Goal: Information Seeking & Learning: Find specific fact

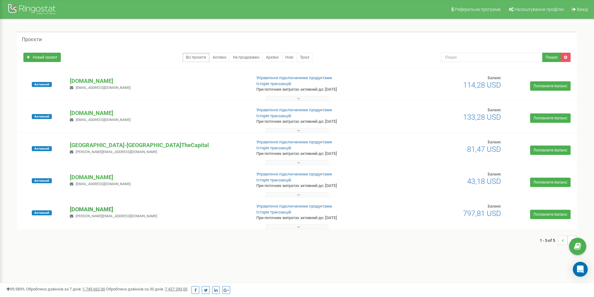
click at [95, 207] on p "[DOMAIN_NAME]" at bounding box center [158, 209] width 176 height 8
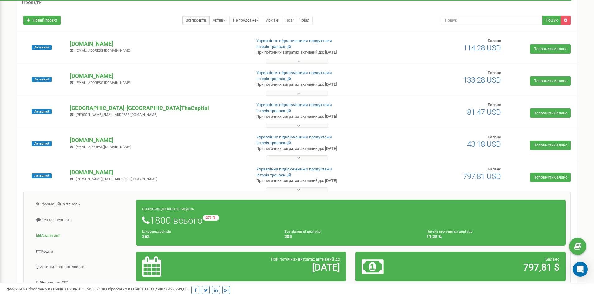
scroll to position [94, 0]
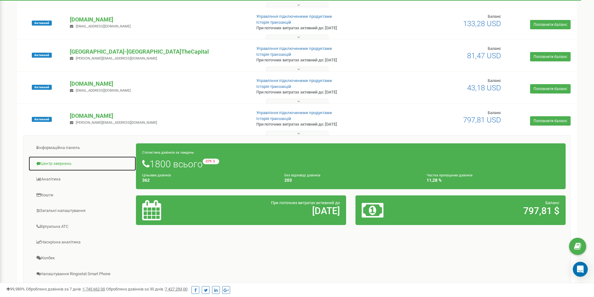
click at [56, 161] on link "Центр звернень" at bounding box center [82, 163] width 108 height 15
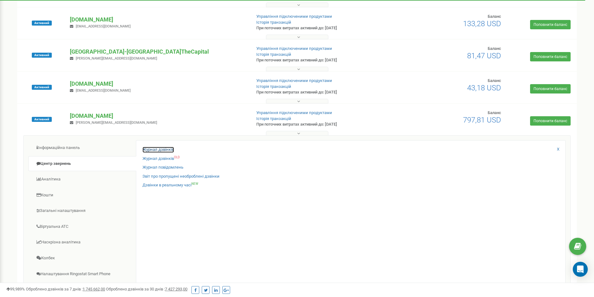
click at [169, 150] on link "Журнал дзвінків" at bounding box center [157, 150] width 31 height 6
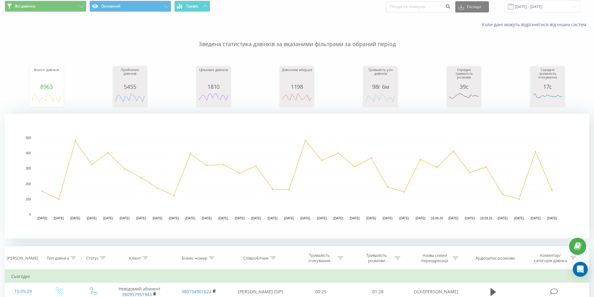
scroll to position [125, 0]
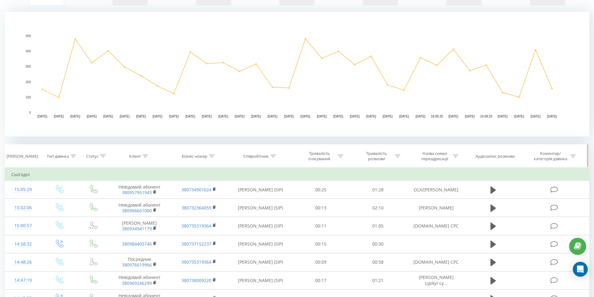
click at [146, 156] on icon at bounding box center [145, 156] width 6 height 3
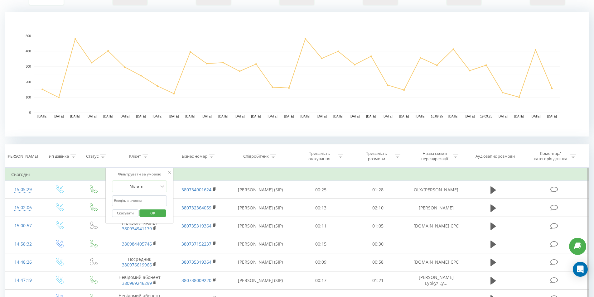
click at [138, 199] on input "text" at bounding box center [139, 200] width 55 height 11
paste input "098 440 57 46"
click at [132, 201] on input "098 440 57 46" at bounding box center [139, 200] width 55 height 11
click at [127, 201] on input "098 440 5746" at bounding box center [139, 200] width 55 height 11
click at [122, 201] on input "098 4405746" at bounding box center [139, 200] width 55 height 11
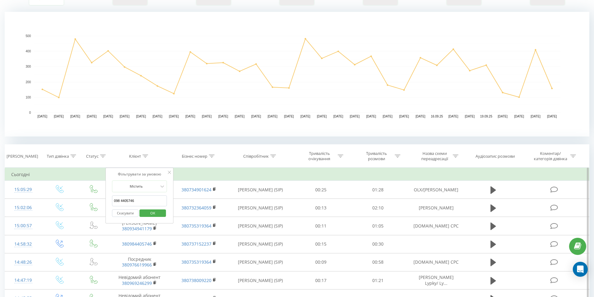
click at [121, 201] on input "098 4405746" at bounding box center [139, 200] width 55 height 11
click at [114, 202] on input "0984405746" at bounding box center [139, 200] width 55 height 11
type input "30984405746"
click at [153, 211] on span "OK" at bounding box center [152, 213] width 17 height 10
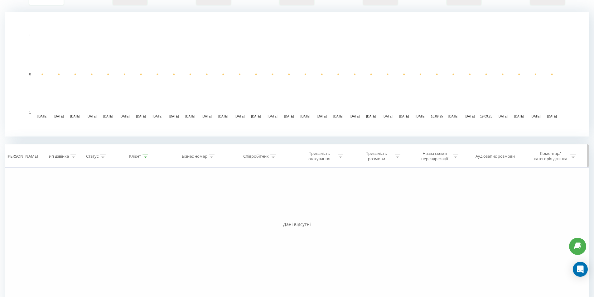
click at [144, 157] on icon at bounding box center [145, 156] width 6 height 3
click at [142, 203] on input "30984405746" at bounding box center [139, 200] width 55 height 11
click at [143, 201] on input "30984405746" at bounding box center [139, 200] width 55 height 11
click at [148, 214] on span "OK" at bounding box center [152, 213] width 17 height 10
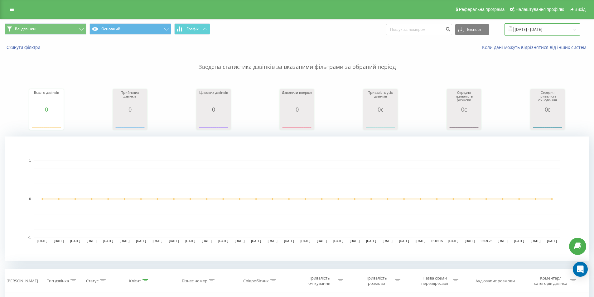
click at [556, 27] on input "23.08.2025 - 23.09.2025" at bounding box center [541, 29] width 75 height 12
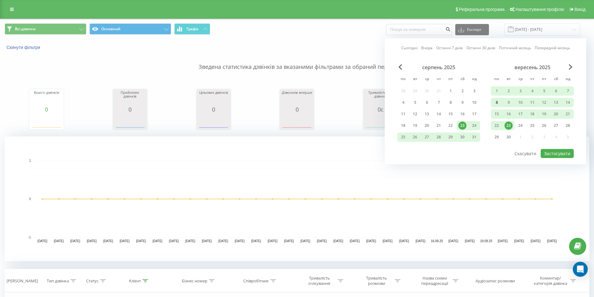
drag, startPoint x: 509, startPoint y: 125, endPoint x: 501, endPoint y: 107, distance: 20.4
click at [509, 126] on div "23" at bounding box center [508, 126] width 8 height 8
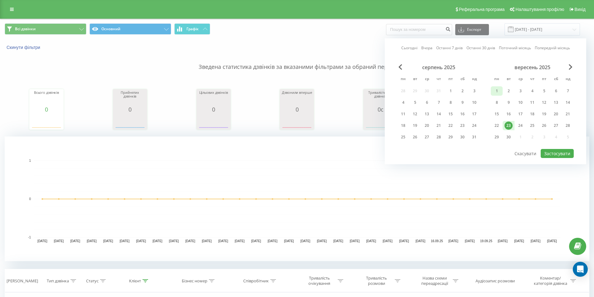
click at [494, 93] on div "1" at bounding box center [497, 91] width 8 height 8
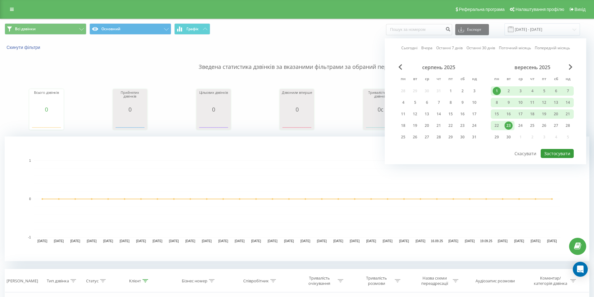
click at [556, 153] on button "Застосувати" at bounding box center [557, 153] width 33 height 9
type input "01.09.2025 - 23.09.2025"
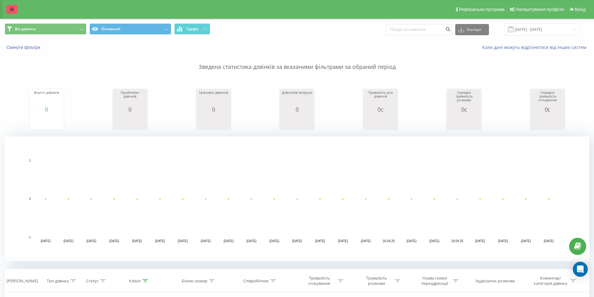
click at [12, 11] on icon at bounding box center [12, 9] width 4 height 4
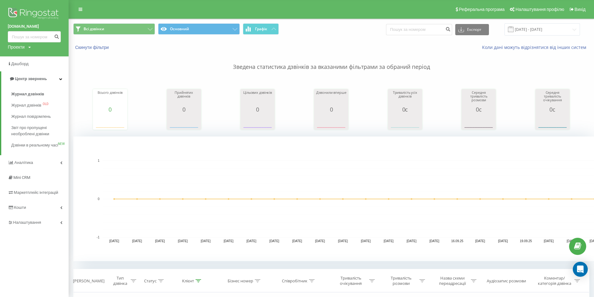
click at [97, 264] on div "Всі дзвінки Основний Графік Експорт .csv .xls .xlsx 01.09.2025 - 23.09.2025 Ски…" at bounding box center [331, 228] width 516 height 419
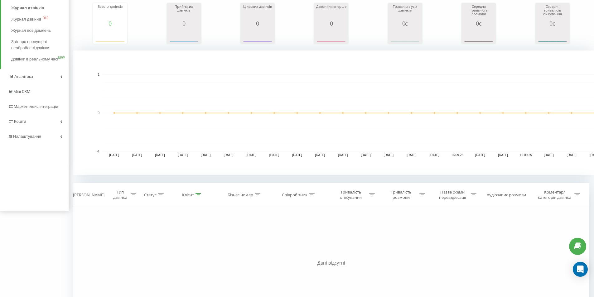
scroll to position [94, 0]
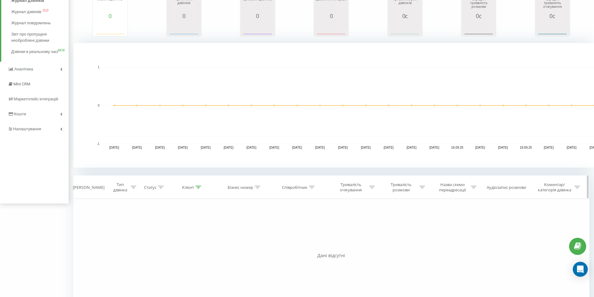
click at [197, 187] on icon at bounding box center [198, 187] width 6 height 3
click at [188, 229] on input "30984405746" at bounding box center [192, 232] width 55 height 11
drag, startPoint x: 186, startPoint y: 231, endPoint x: 152, endPoint y: 231, distance: 33.4
click at [152, 231] on div "Фільтрувати за умовою Дорівнює Введіть значення Скасувати OK Фільтрувати за умо…" at bounding box center [331, 269] width 516 height 140
paste input "098 440 57"
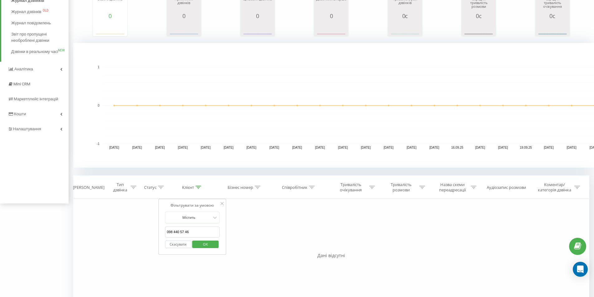
click at [184, 232] on input "098 440 57 46" at bounding box center [192, 232] width 55 height 11
click at [201, 235] on input "098 440 5746" at bounding box center [192, 232] width 55 height 11
click at [180, 232] on input "098 440 5746" at bounding box center [192, 232] width 55 height 11
click at [174, 233] on input "098 4405746" at bounding box center [192, 232] width 55 height 11
click at [205, 242] on span "OK" at bounding box center [205, 244] width 17 height 10
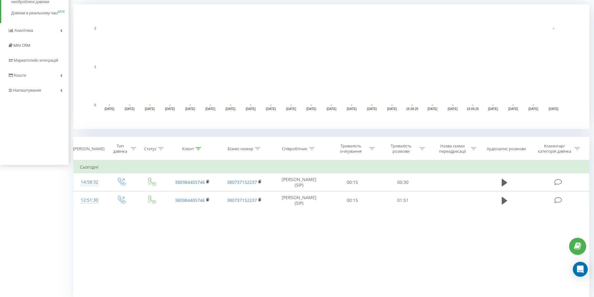
scroll to position [147, 0]
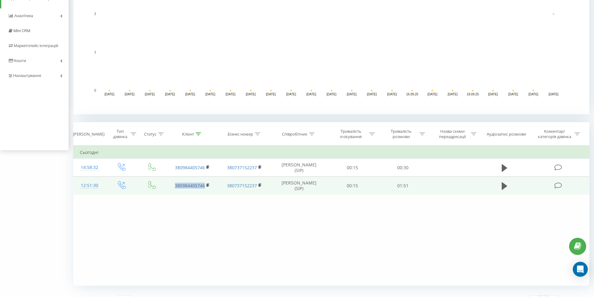
drag, startPoint x: 171, startPoint y: 186, endPoint x: 205, endPoint y: 187, distance: 33.1
click at [205, 187] on td "380984405746" at bounding box center [192, 186] width 52 height 18
copy link "380984405746"
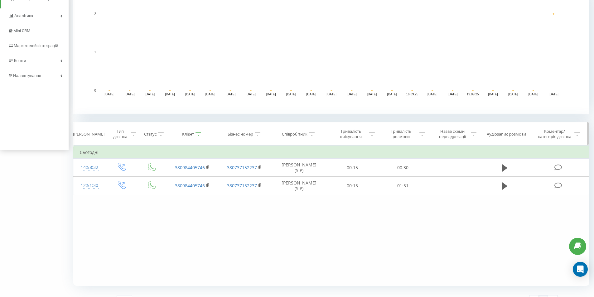
click at [200, 135] on icon at bounding box center [198, 134] width 6 height 3
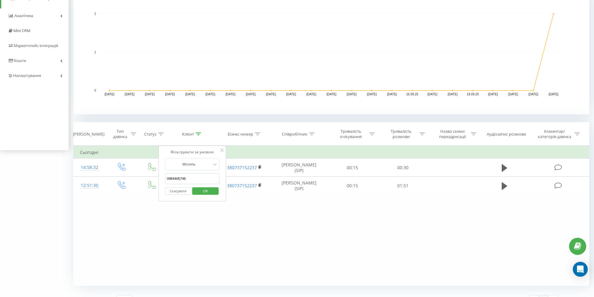
click at [165, 178] on input "0984405746" at bounding box center [192, 178] width 55 height 11
type input "380984405746"
click at [207, 188] on span "OK" at bounding box center [205, 191] width 17 height 10
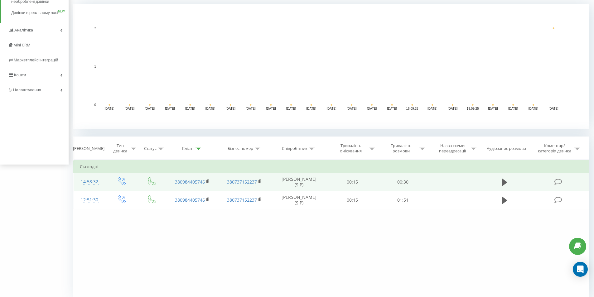
scroll to position [134, 0]
